Goal: Navigation & Orientation: Understand site structure

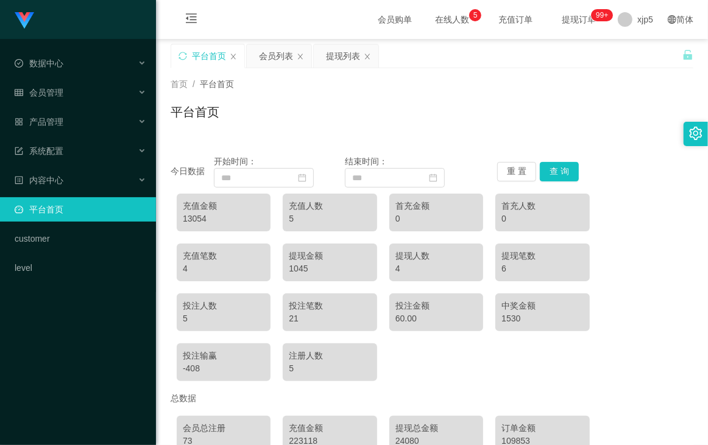
scroll to position [121, 0]
